Goal: Task Accomplishment & Management: Complete application form

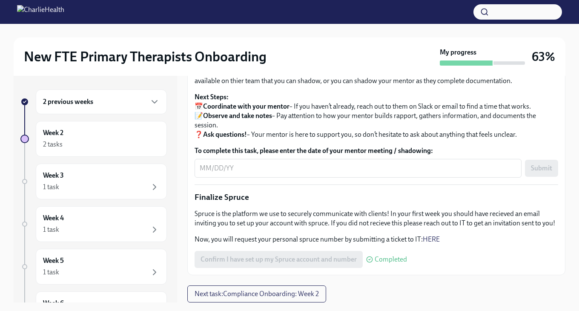
scroll to position [873, 0]
click at [273, 178] on div "x ​" at bounding box center [358, 168] width 327 height 19
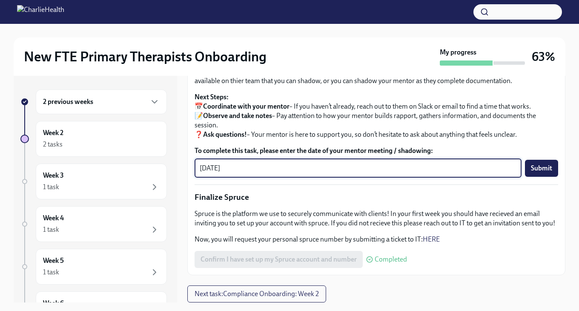
type textarea "[DATE]"
click at [543, 172] on span "Submit" at bounding box center [541, 168] width 21 height 9
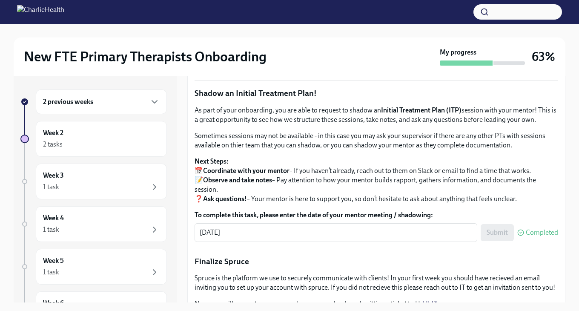
scroll to position [946, 0]
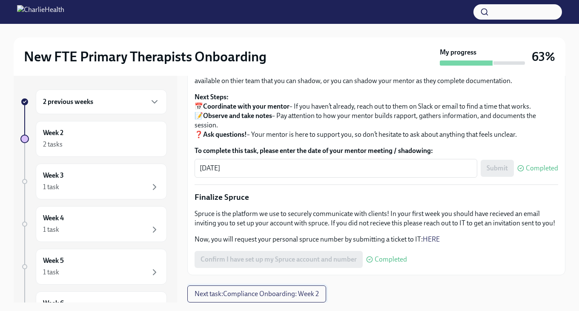
click at [307, 292] on span "Next task : Compliance Onboarding: Week 2" at bounding box center [257, 294] width 124 height 9
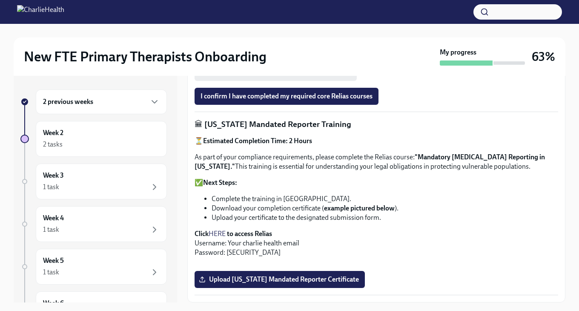
scroll to position [393, 0]
